Goal: Task Accomplishment & Management: Manage account settings

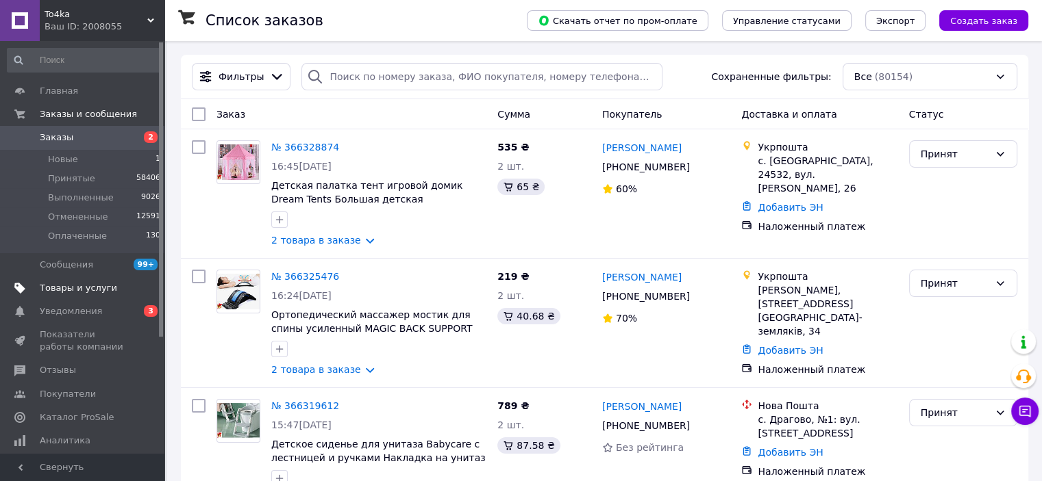
click at [59, 290] on span "Товары и услуги" at bounding box center [78, 288] width 77 height 12
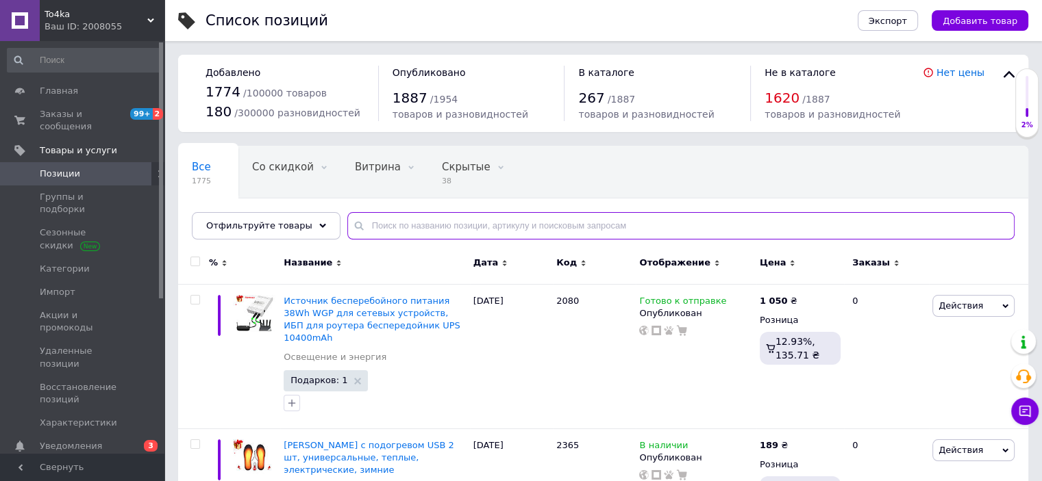
click at [458, 221] on input "text" at bounding box center [680, 225] width 667 height 27
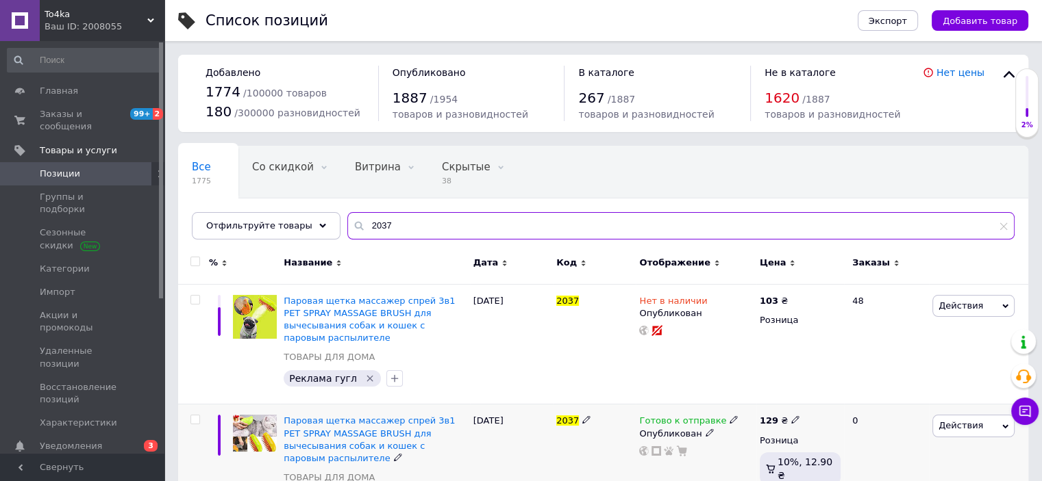
type input "2037"
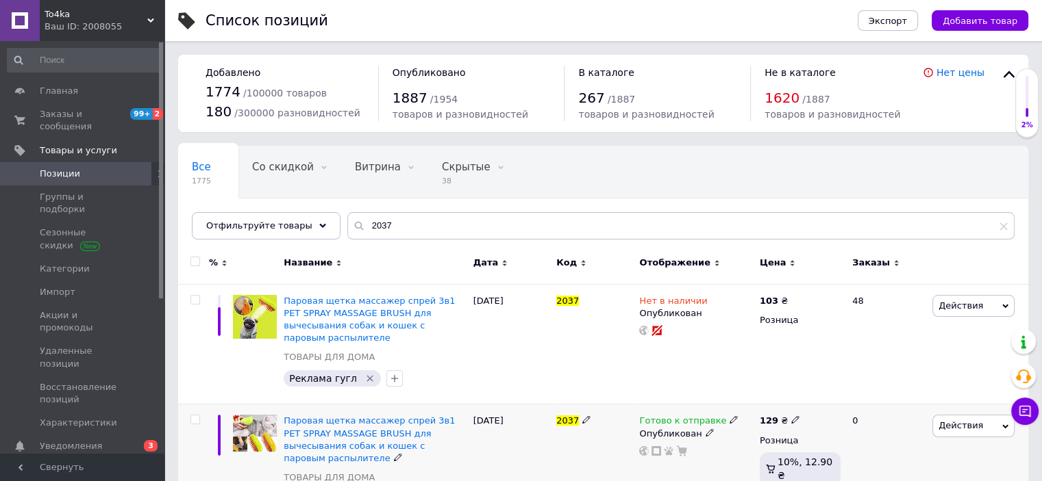
click at [678, 416] on span "Готово к отправке" at bounding box center [682, 423] width 87 height 14
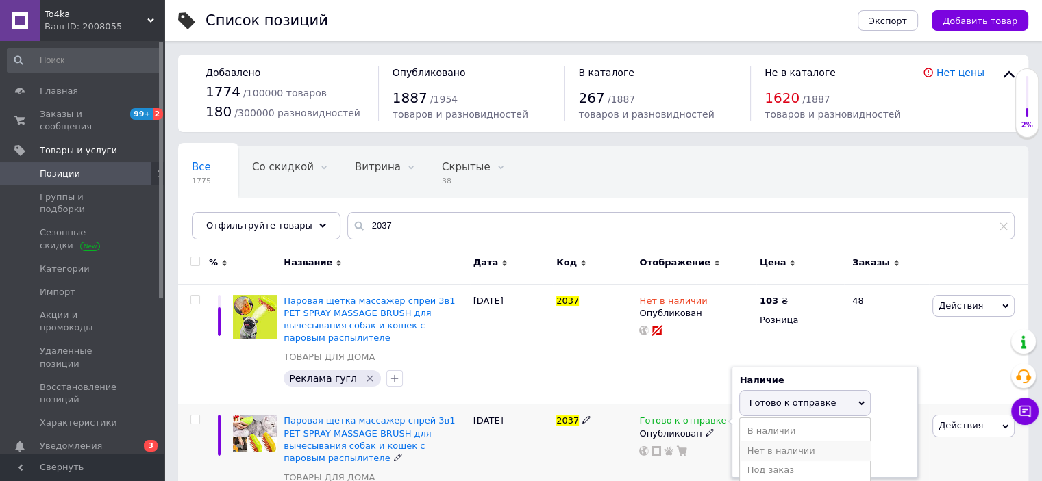
click at [751, 442] on li "Нет в наличии" at bounding box center [805, 451] width 130 height 19
click at [610, 471] on div "2037" at bounding box center [594, 489] width 83 height 168
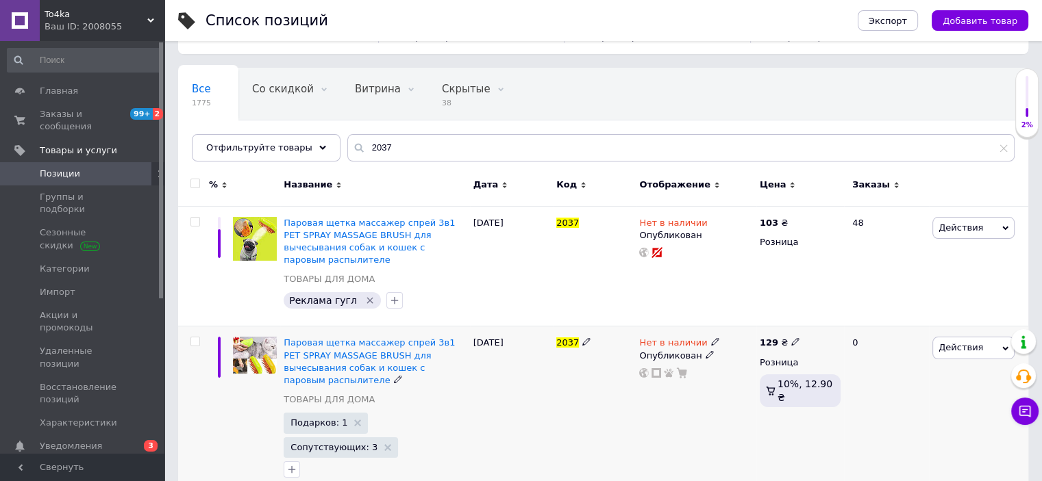
scroll to position [79, 0]
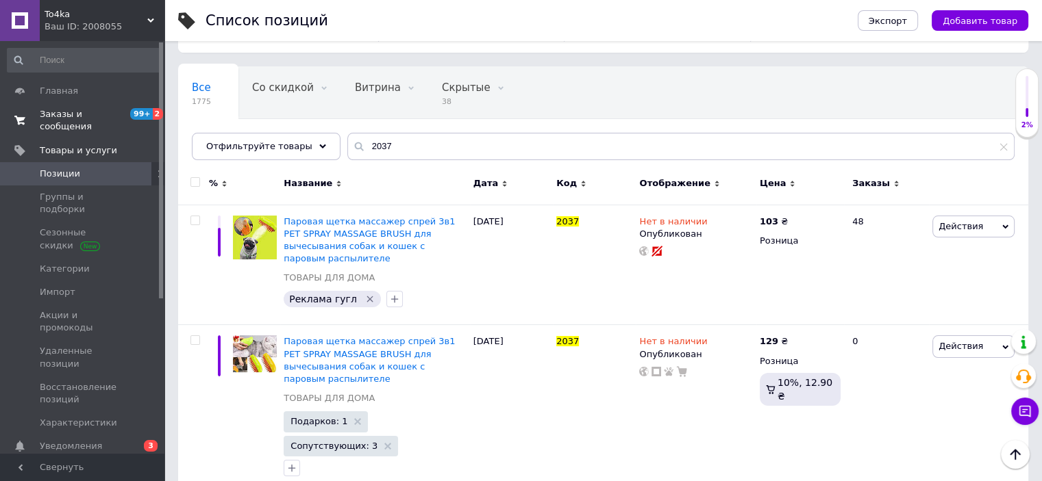
click at [45, 117] on span "Заказы и сообщения" at bounding box center [83, 120] width 87 height 25
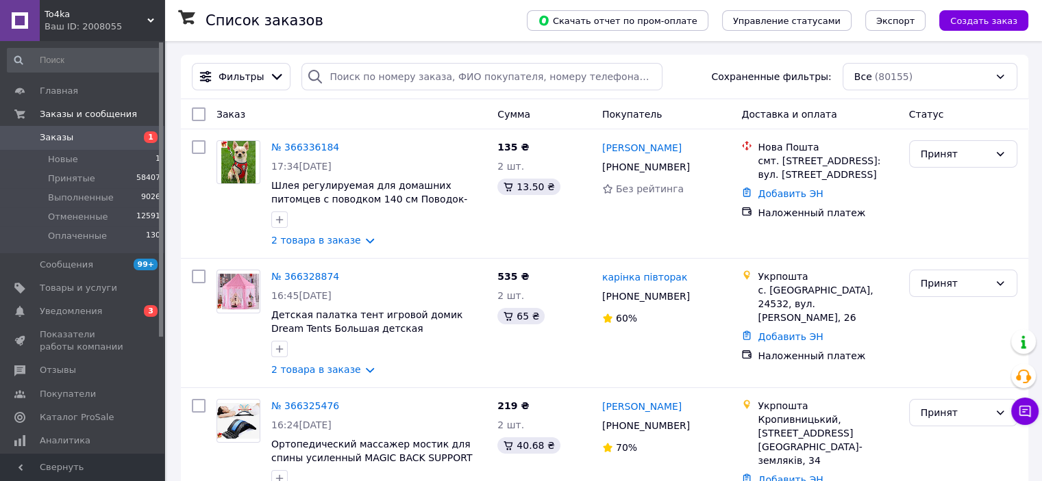
click at [151, 24] on div "Ваш ID: 2008055" at bounding box center [105, 27] width 120 height 12
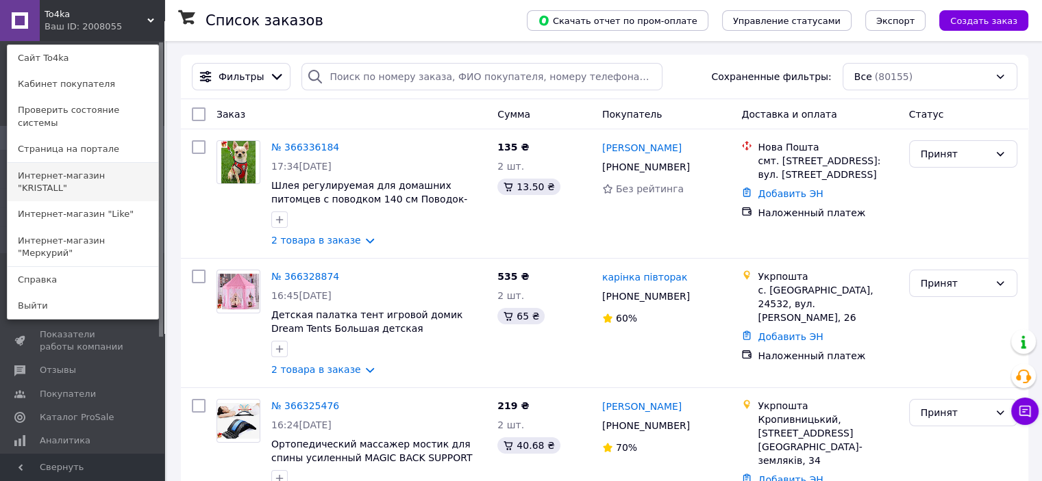
click at [112, 168] on link "Интернет-магазин "KRISTALL"" at bounding box center [83, 182] width 151 height 38
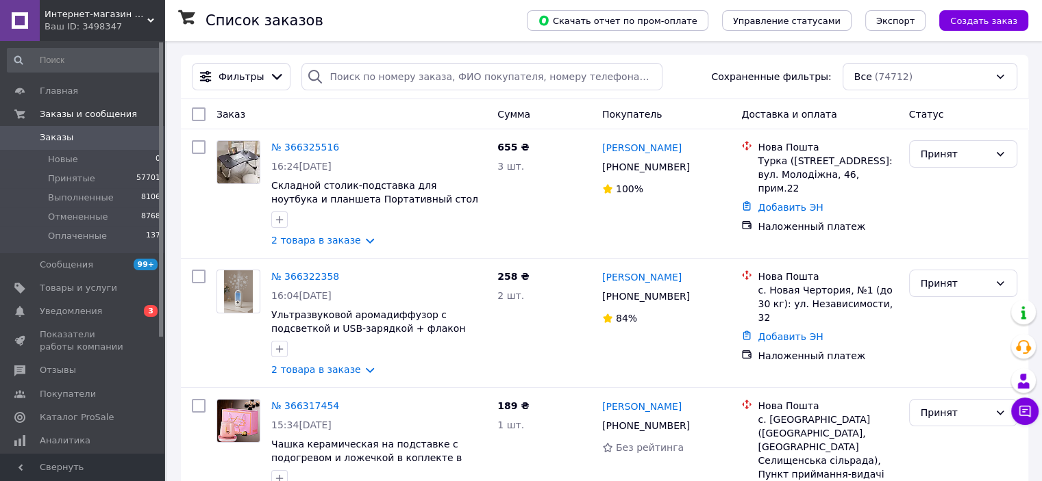
click at [148, 18] on icon at bounding box center [150, 20] width 7 height 7
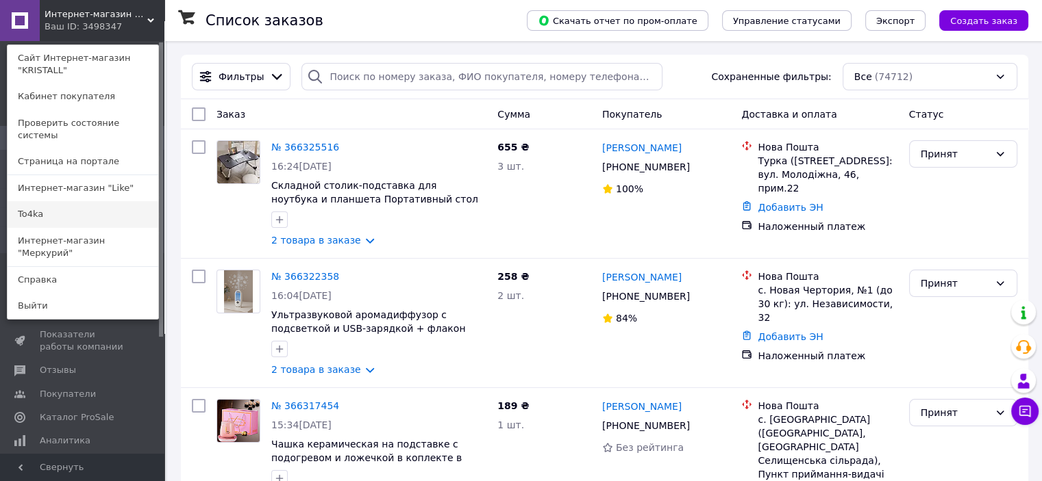
click at [82, 202] on link "To4ka" at bounding box center [83, 214] width 151 height 26
